Goal: Information Seeking & Learning: Learn about a topic

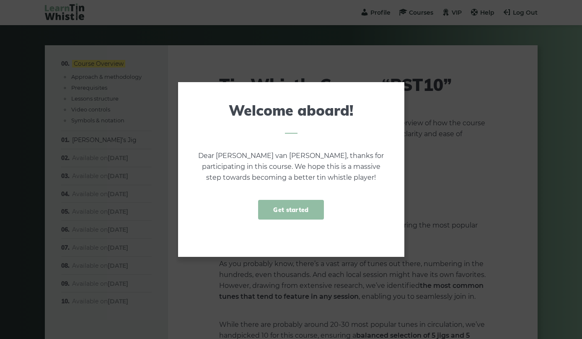
click at [293, 214] on link "Get started" at bounding box center [290, 210] width 65 height 20
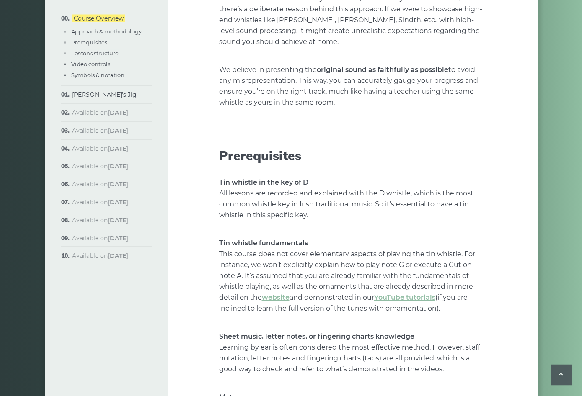
scroll to position [793, 0]
click at [483, 238] on p "Tin whistle fundamentals This course does not cover elementary aspects of playi…" at bounding box center [352, 276] width 267 height 76
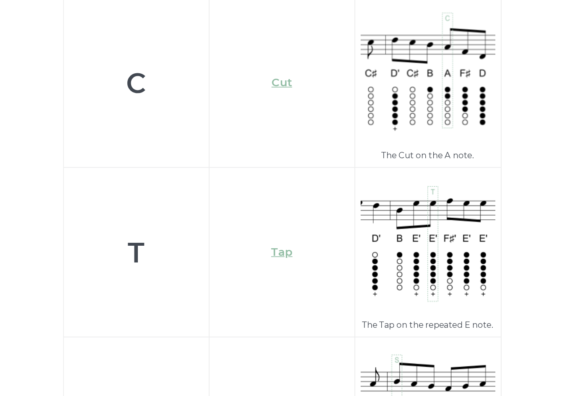
scroll to position [2605, 0]
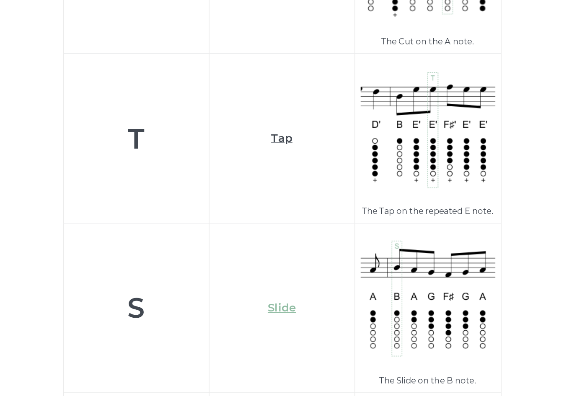
click at [346, 235] on link "Tap" at bounding box center [352, 239] width 13 height 8
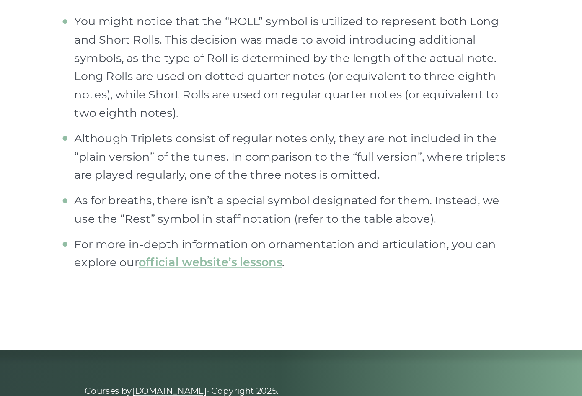
scroll to position [3253, 0]
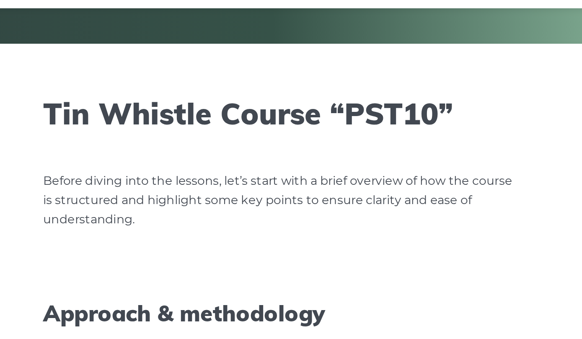
scroll to position [0, 0]
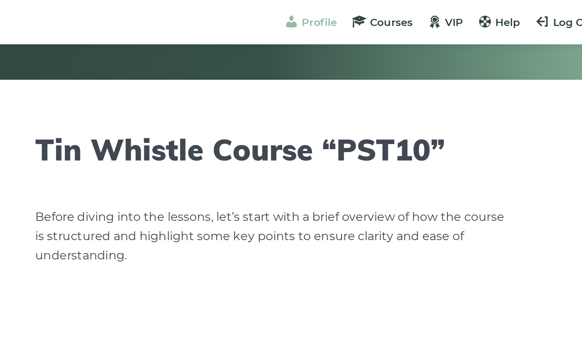
click at [370, 14] on span "Profile" at bounding box center [380, 13] width 20 height 8
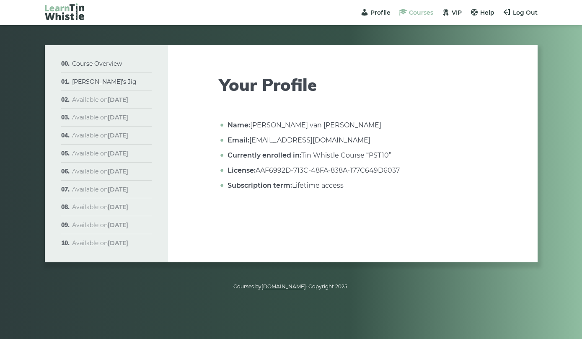
click at [421, 15] on span "Courses" at bounding box center [421, 13] width 24 height 8
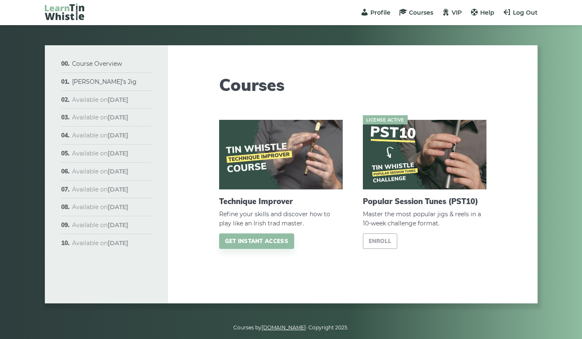
scroll to position [10, 0]
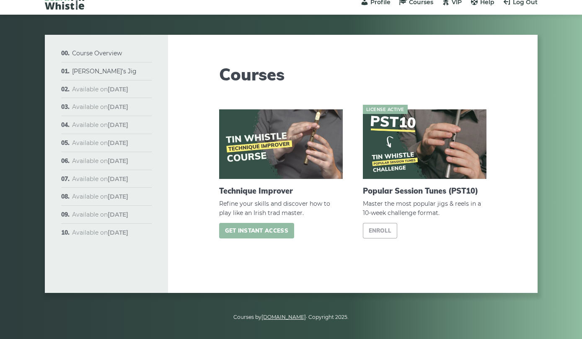
click at [273, 230] on link "Get instant access" at bounding box center [256, 231] width 75 height 16
click at [444, 148] on img at bounding box center [425, 144] width 124 height 70
click at [382, 236] on link "Enroll" at bounding box center [380, 231] width 35 height 16
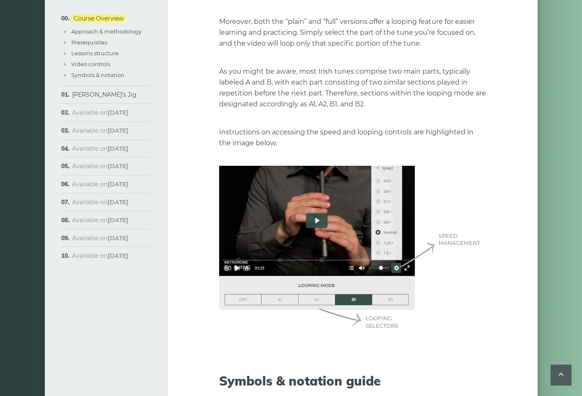
scroll to position [2048, 0]
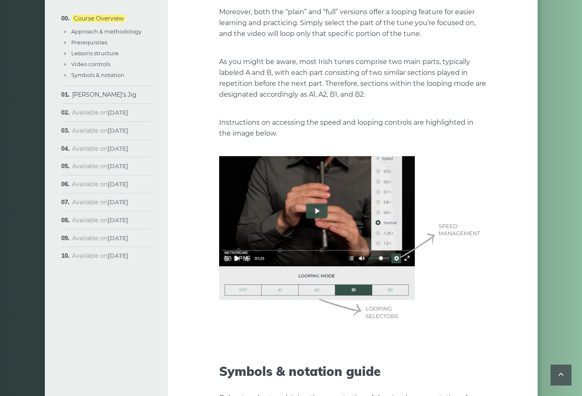
click at [317, 201] on img at bounding box center [352, 240] width 267 height 168
click at [319, 210] on img at bounding box center [352, 240] width 267 height 168
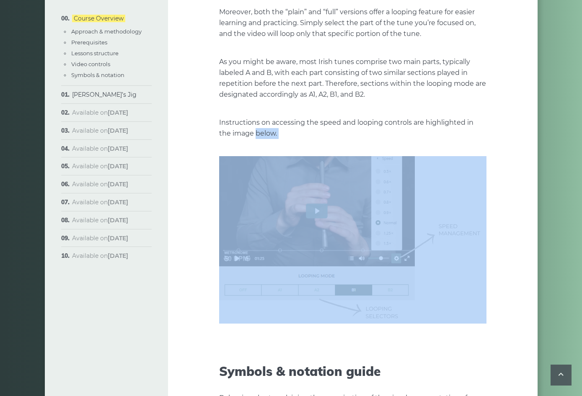
click at [480, 161] on img at bounding box center [352, 240] width 267 height 168
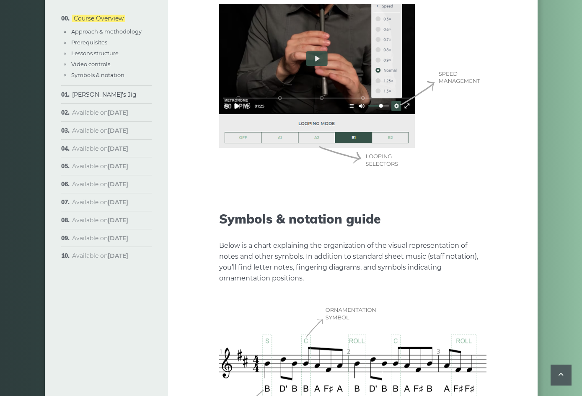
scroll to position [2197, 0]
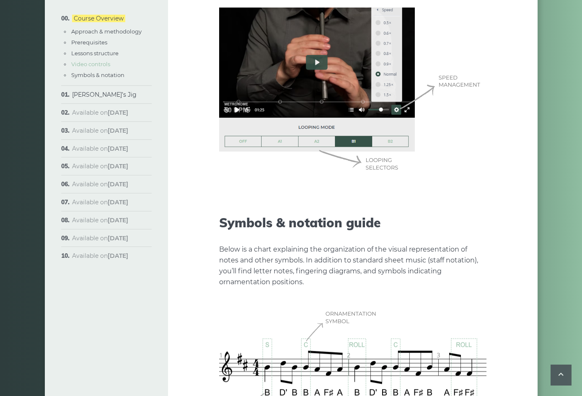
click at [72, 62] on link "Video controls" at bounding box center [90, 64] width 39 height 7
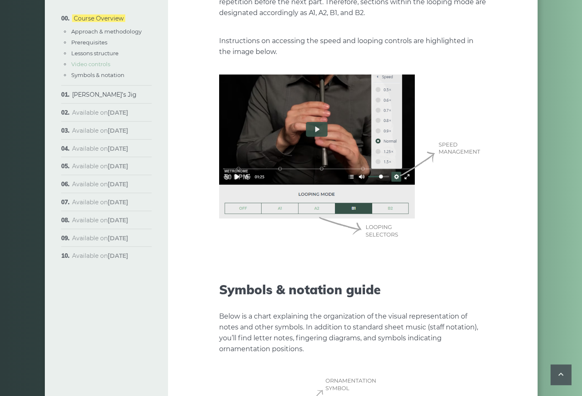
scroll to position [2134, 0]
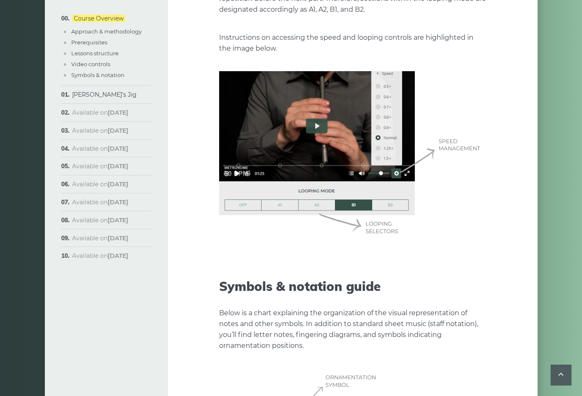
click at [397, 165] on img at bounding box center [352, 155] width 267 height 168
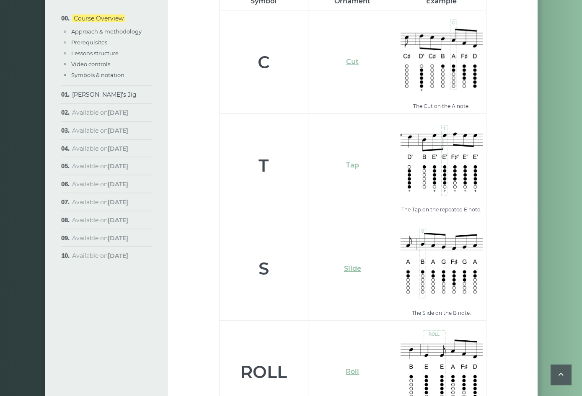
scroll to position [2745, 0]
click at [313, 262] on td "Slide" at bounding box center [352, 269] width 89 height 104
click at [76, 96] on link "[PERSON_NAME]’s Jig" at bounding box center [104, 95] width 65 height 8
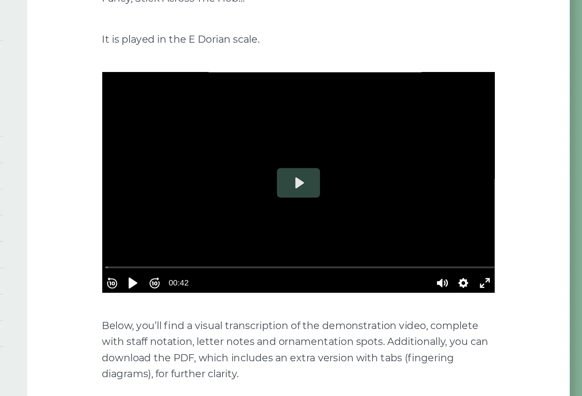
scroll to position [228, 0]
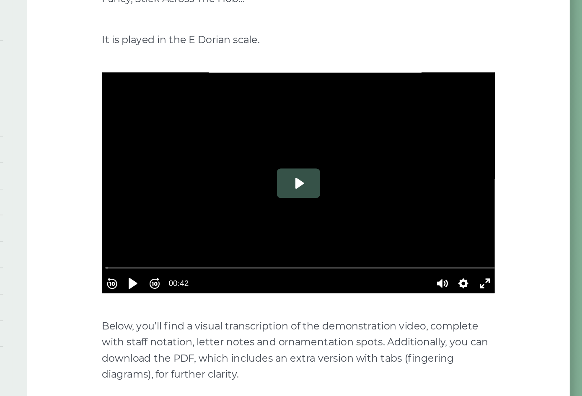
click at [338, 117] on button "Play" at bounding box center [352, 125] width 29 height 20
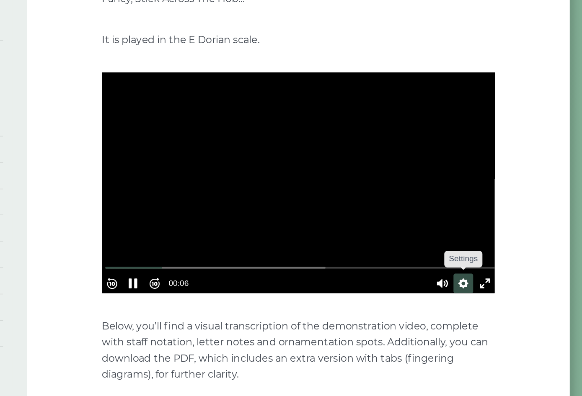
click at [458, 186] on button "Settings" at bounding box center [464, 192] width 13 height 13
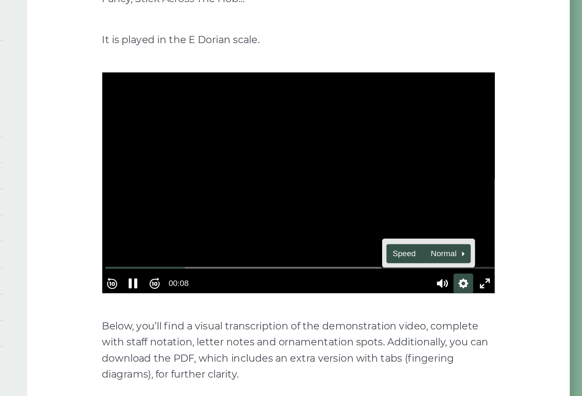
click at [413, 166] on button "Speed Normal" at bounding box center [442, 172] width 58 height 13
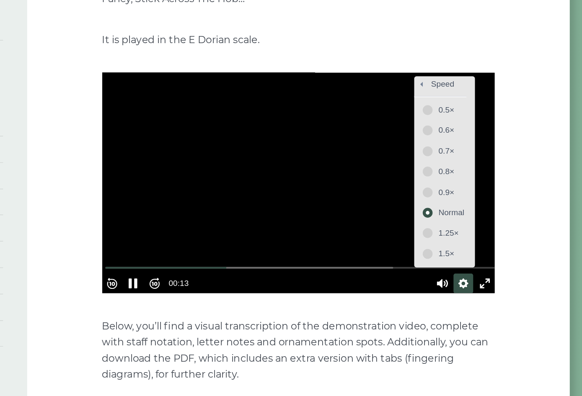
scroll to position [4, 0]
click at [435, 124] on button "0.9×" at bounding box center [453, 130] width 36 height 13
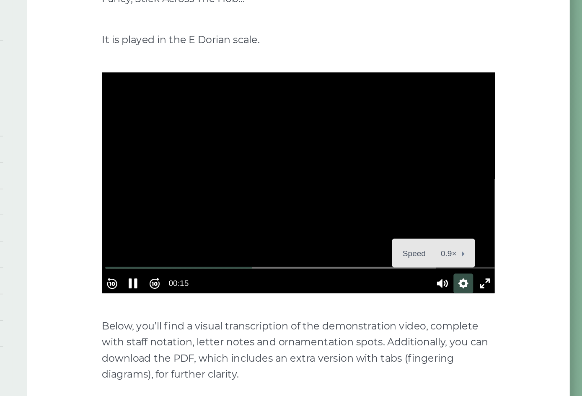
scroll to position [228, 0]
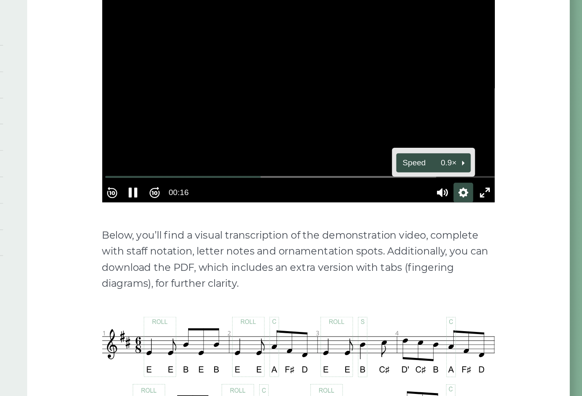
click at [420, 166] on button "Speed 0.9×" at bounding box center [445, 172] width 51 height 13
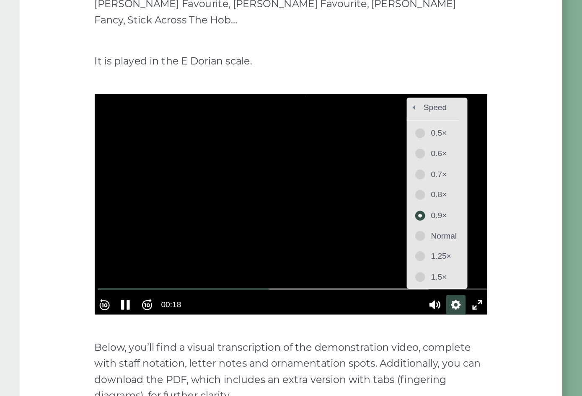
scroll to position [214, 0]
click at [448, 100] on span "0.6×" at bounding box center [457, 104] width 18 height 9
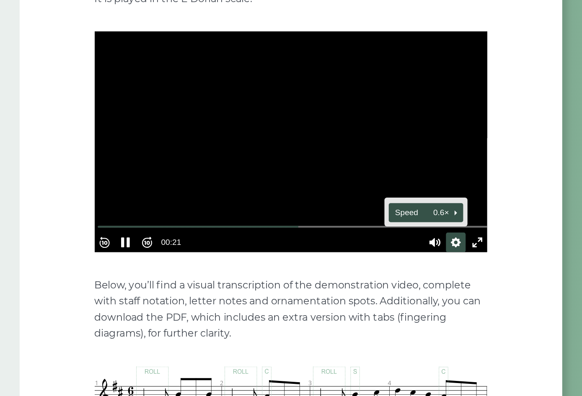
click at [420, 181] on button "Speed 0.6×" at bounding box center [445, 187] width 51 height 13
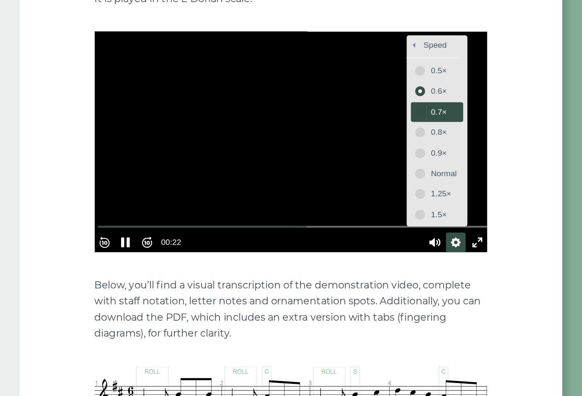
click at [448, 114] on span "0.7×" at bounding box center [457, 118] width 18 height 9
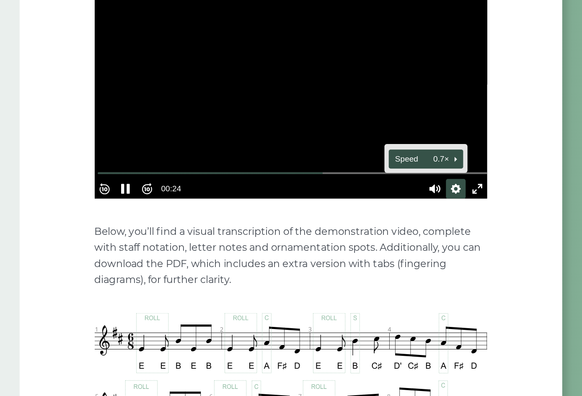
click at [420, 181] on button "Speed 0.7×" at bounding box center [445, 187] width 51 height 13
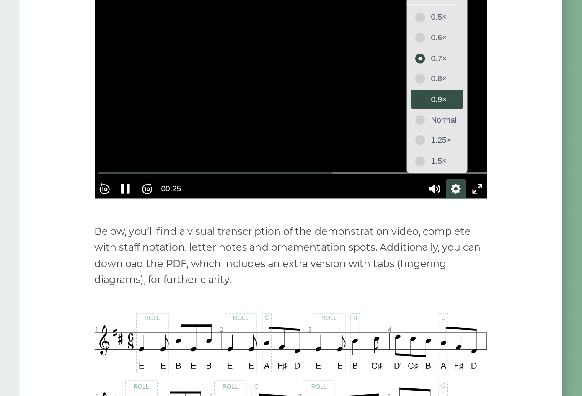
click at [448, 142] on span "0.9×" at bounding box center [457, 146] width 18 height 9
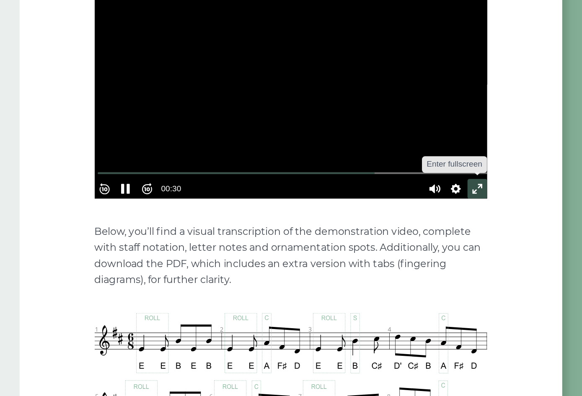
click at [473, 201] on button "Exit fullscreen Enter fullscreen" at bounding box center [479, 207] width 13 height 13
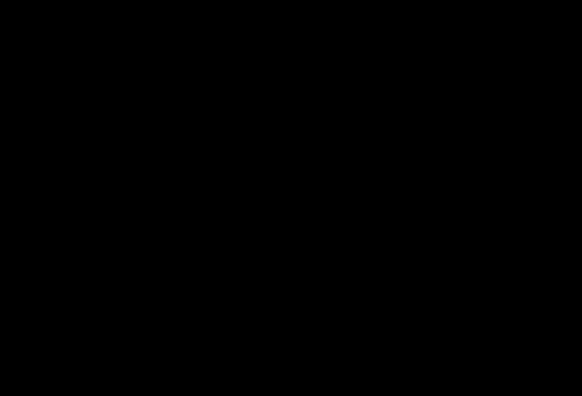
scroll to position [355, 0]
click at [373, 220] on div at bounding box center [291, 197] width 582 height 327
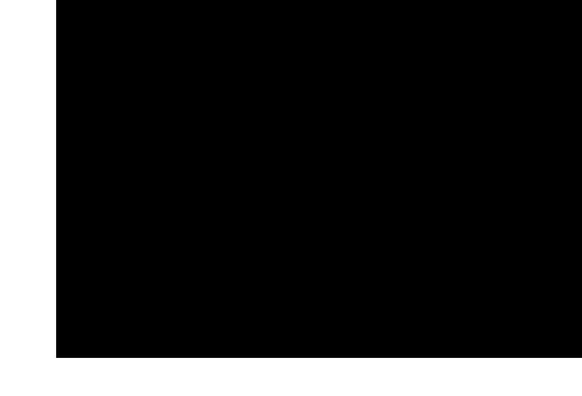
scroll to position [293, 0]
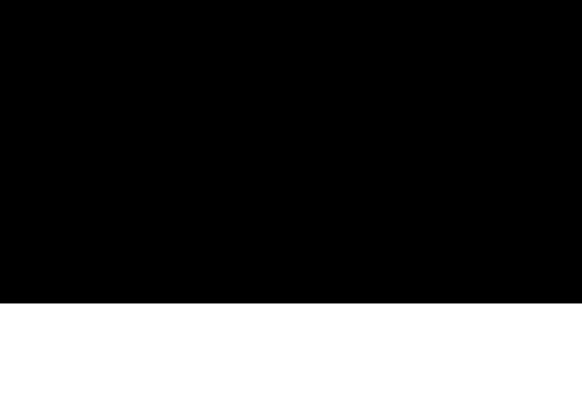
click at [552, 245] on div at bounding box center [291, 197] width 582 height 327
click at [284, 190] on div at bounding box center [291, 197] width 582 height 327
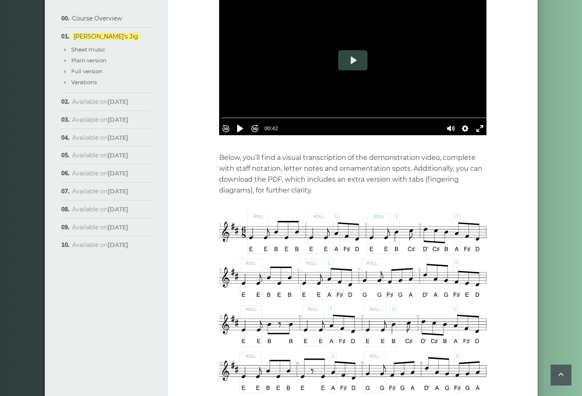
click at [464, 124] on div "Rewind 10s Pause Play Forward 10s % buffered 00:00 00:42 Unmute Mute Settings C…" at bounding box center [352, 117] width 267 height 36
click at [463, 122] on button "Settings" at bounding box center [464, 128] width 13 height 13
click at [464, 102] on button "Speed 0.9×" at bounding box center [445, 108] width 51 height 13
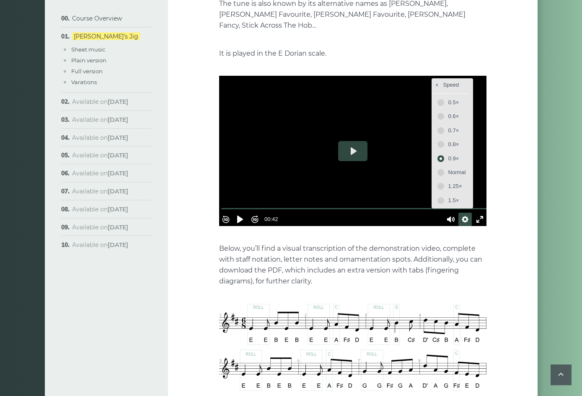
scroll to position [199, 0]
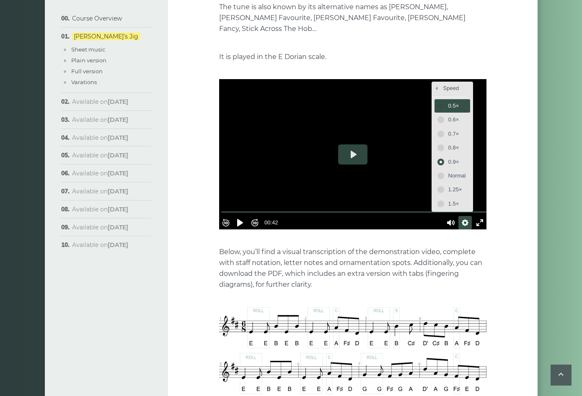
click at [457, 101] on span "0.5×" at bounding box center [457, 105] width 18 height 9
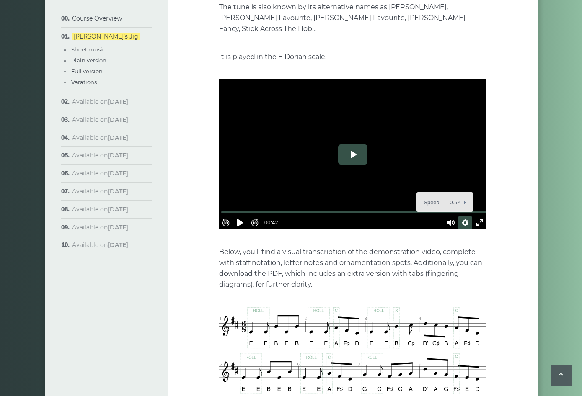
click at [357, 145] on button "Play" at bounding box center [352, 155] width 29 height 20
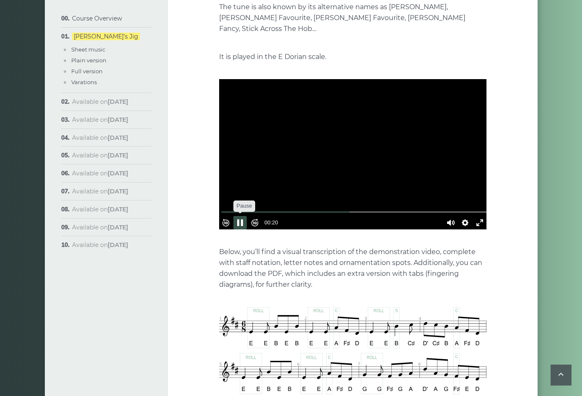
click at [247, 216] on button "Pause Play" at bounding box center [239, 222] width 13 height 13
type input "*****"
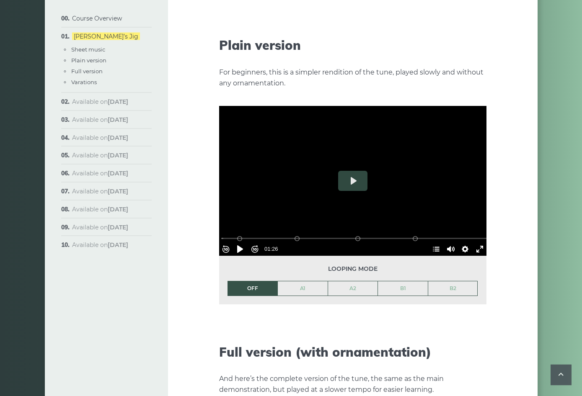
scroll to position [913, 0]
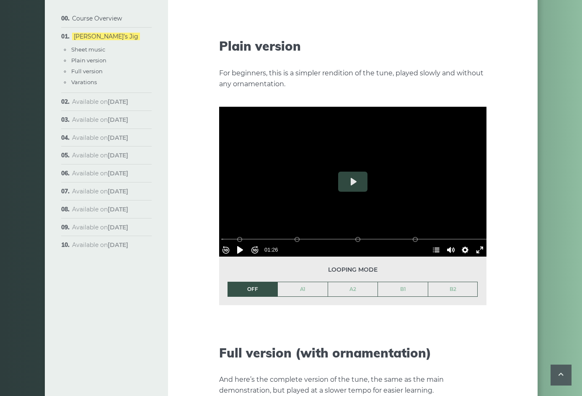
click at [494, 180] on div "Week 1: Morrison’s Jig The first popular tune we’ll learn in the course is call…" at bounding box center [353, 249] width 370 height 2235
click at [355, 175] on button "Play" at bounding box center [352, 182] width 29 height 20
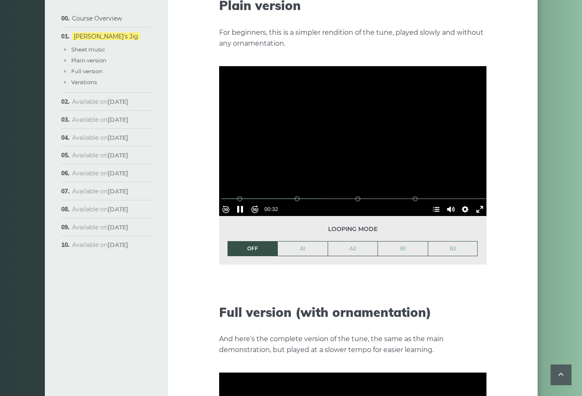
scroll to position [957, 0]
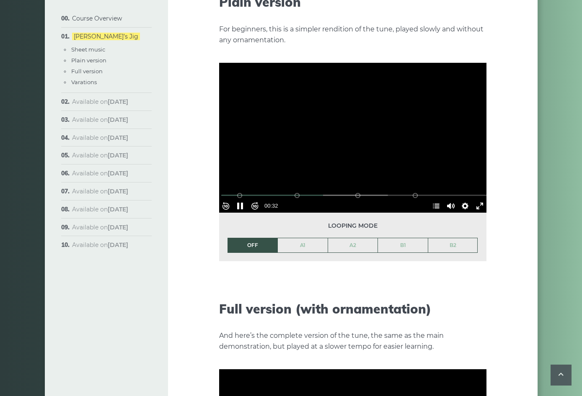
click at [459, 221] on span "Looping mode" at bounding box center [353, 226] width 251 height 10
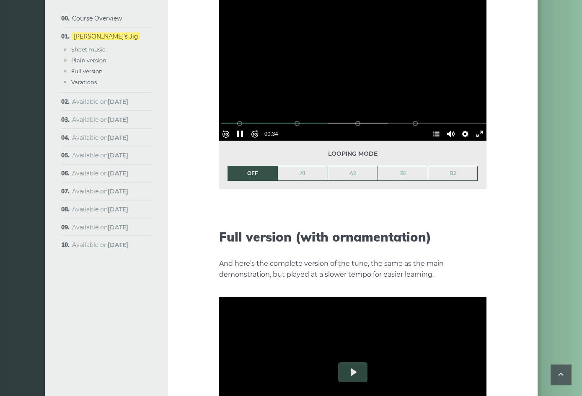
scroll to position [1029, 0]
click at [464, 127] on button "Settings" at bounding box center [464, 133] width 13 height 13
click at [461, 107] on button "Speed Normal" at bounding box center [442, 113] width 58 height 13
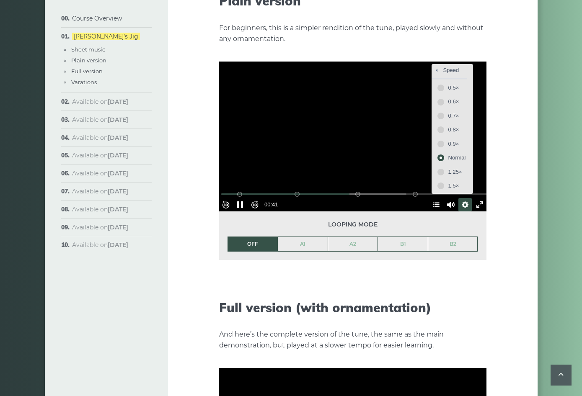
scroll to position [957, 0]
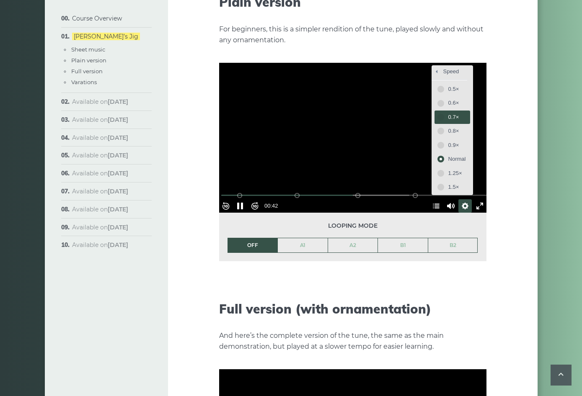
click at [452, 113] on span "0.7×" at bounding box center [457, 117] width 18 height 9
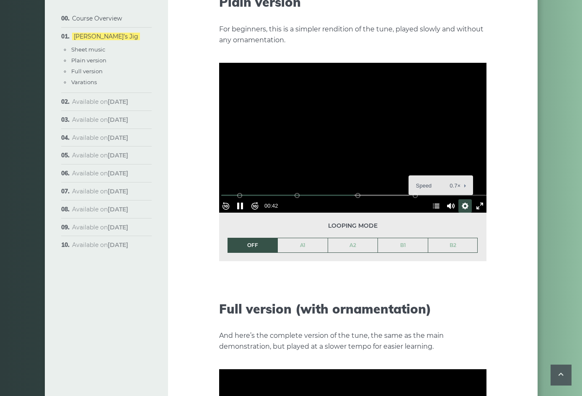
click at [452, 176] on div "Captions Disabled Quality undefined Loop undefined Speed 0.7× Captions Go back …" at bounding box center [441, 186] width 65 height 20
click at [461, 199] on button "Settings" at bounding box center [464, 205] width 13 height 13
click at [459, 179] on button "Speed 0.7×" at bounding box center [445, 185] width 51 height 13
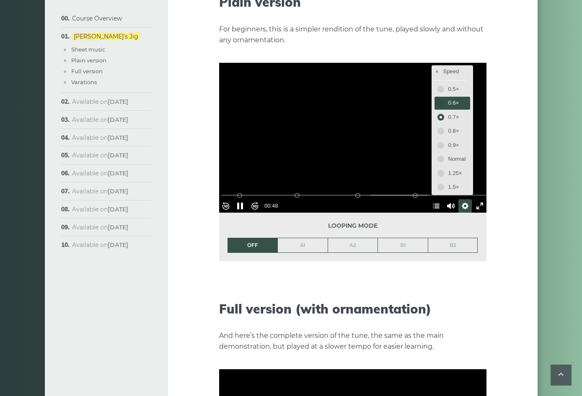
click at [451, 97] on button "0.6×" at bounding box center [453, 103] width 36 height 13
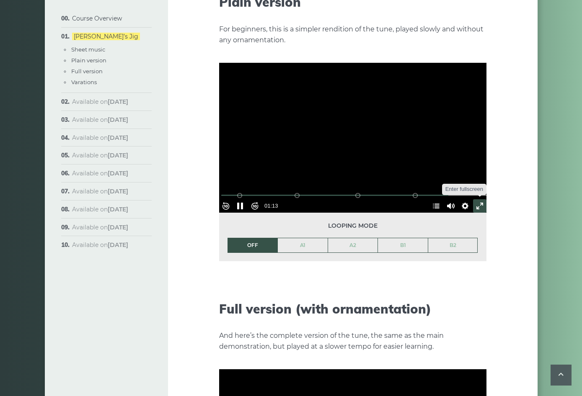
click at [479, 199] on button "Exit fullscreen Enter fullscreen" at bounding box center [479, 205] width 13 height 13
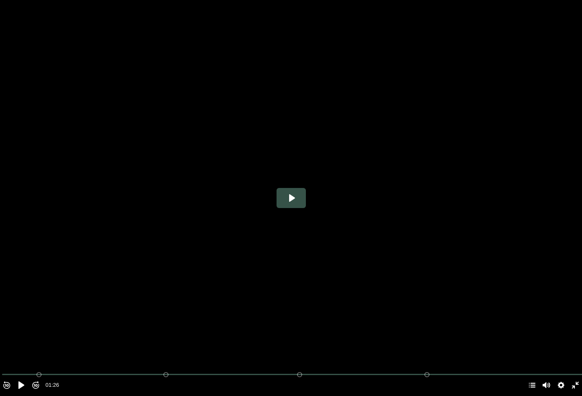
click at [296, 198] on button "Play" at bounding box center [291, 198] width 29 height 20
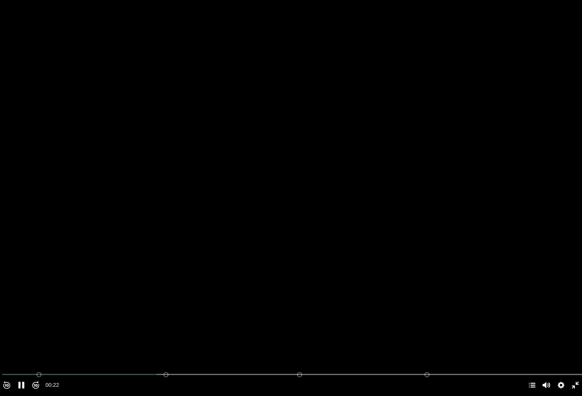
click at [396, 217] on div at bounding box center [291, 197] width 582 height 327
click at [380, 221] on div at bounding box center [291, 197] width 582 height 327
click at [377, 230] on div at bounding box center [291, 197] width 582 height 327
click at [324, 209] on div at bounding box center [291, 197] width 582 height 327
click at [34, 339] on button "Forward 10s" at bounding box center [35, 385] width 13 height 13
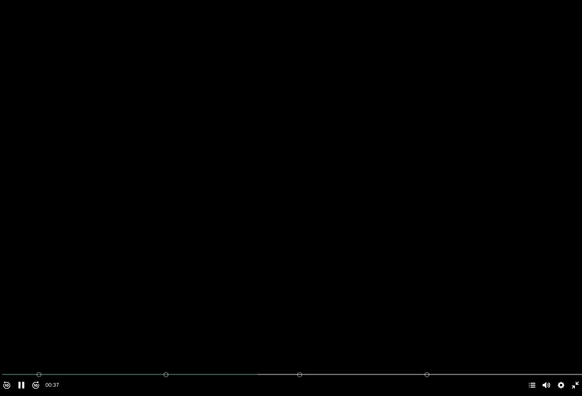
click at [360, 231] on div at bounding box center [291, 197] width 582 height 327
click at [36, 339] on button "Forward 10s" at bounding box center [35, 385] width 13 height 13
click at [530, 339] on button "Hide Chapters Show Chapters" at bounding box center [532, 385] width 13 height 13
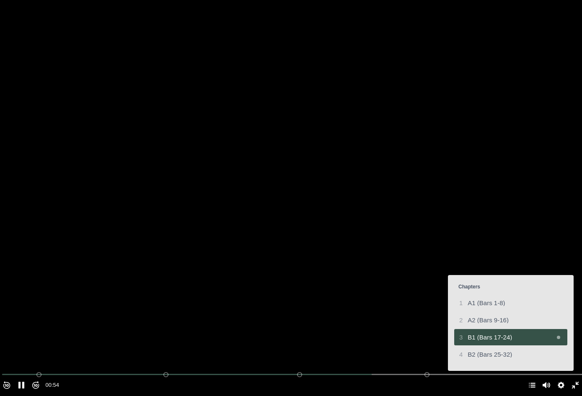
click at [575, 339] on div at bounding box center [291, 198] width 582 height 396
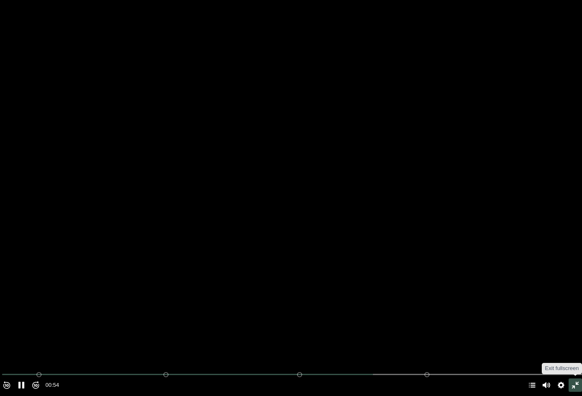
click at [577, 339] on button "Exit fullscreen Enter fullscreen" at bounding box center [575, 385] width 13 height 13
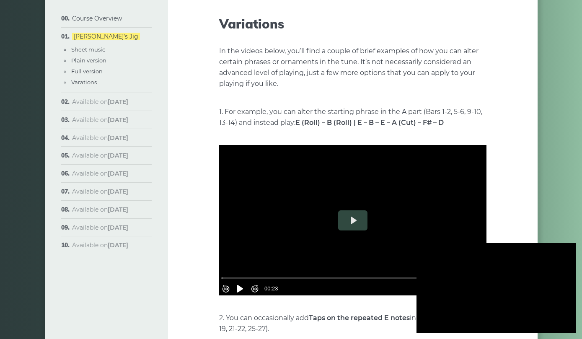
scroll to position [1476, 0]
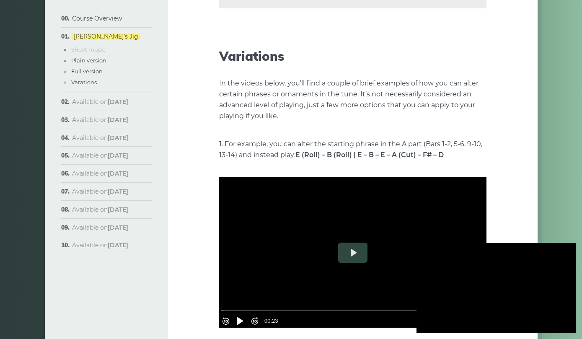
click at [93, 51] on link "Sheet music" at bounding box center [88, 49] width 34 height 7
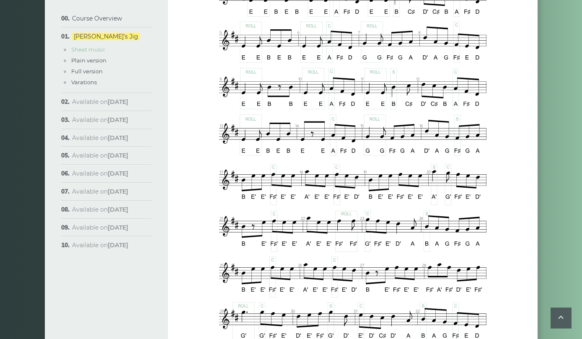
scroll to position [478, 0]
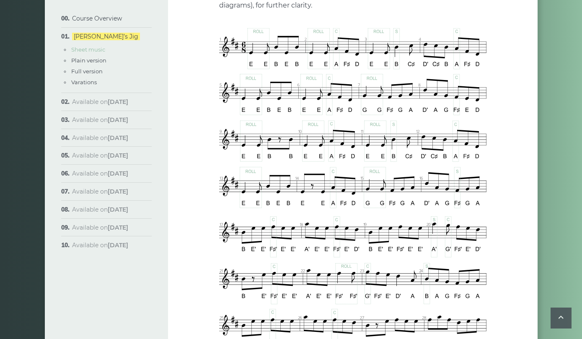
type input "***"
click at [102, 62] on link "Plain version" at bounding box center [88, 60] width 35 height 7
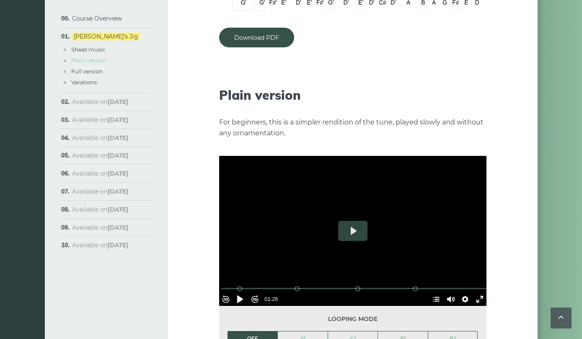
scroll to position [924, 0]
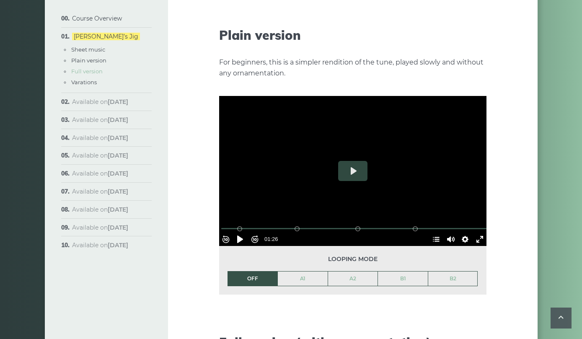
click at [95, 73] on link "Full version" at bounding box center [86, 71] width 31 height 7
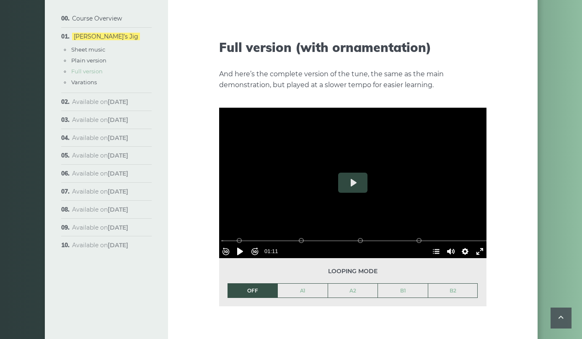
scroll to position [1230, 0]
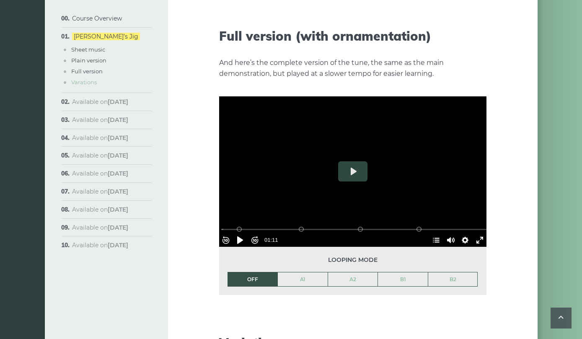
click at [93, 85] on link "Varations" at bounding box center [84, 82] width 26 height 7
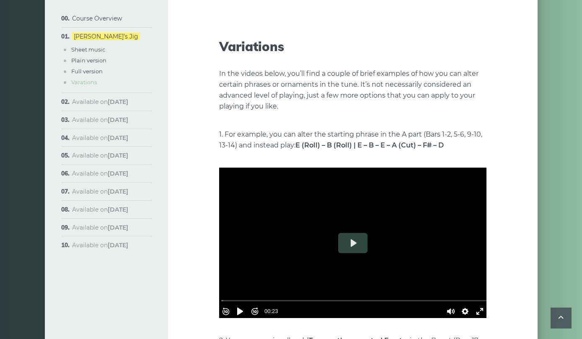
scroll to position [1536, 0]
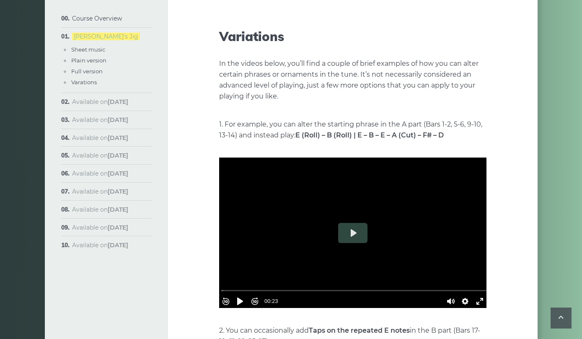
click at [111, 38] on link "[PERSON_NAME]’s Jig" at bounding box center [106, 37] width 68 height 8
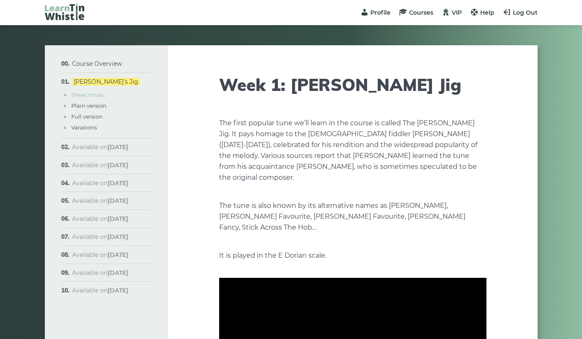
click at [98, 96] on link "Sheet music" at bounding box center [88, 94] width 34 height 7
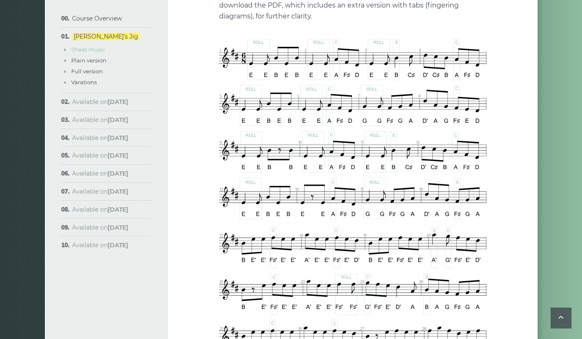
scroll to position [478, 0]
